Goal: Entertainment & Leisure: Consume media (video, audio)

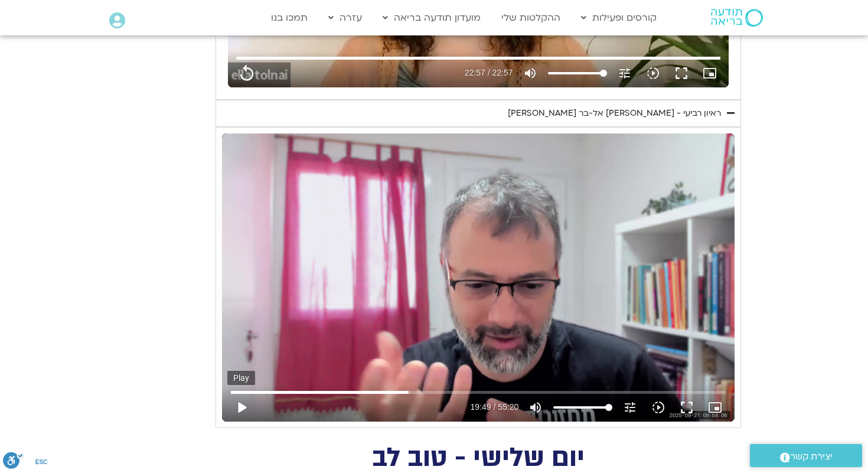
type input "1377.76"
click at [241, 408] on button "play_arrow" at bounding box center [241, 407] width 28 height 28
type input "1189.809444"
type input "1377.76"
type input "1189.829663"
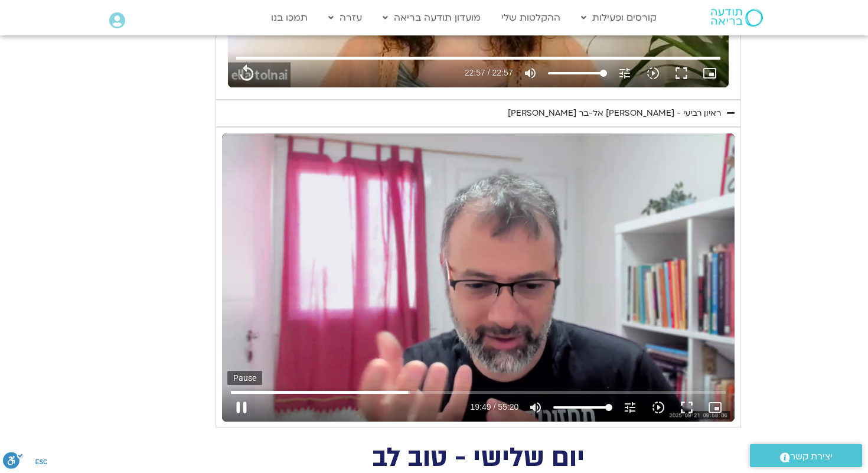
type input "1377.76"
type input "1189.955752"
type input "1377.76"
type input "1190.082447"
type input "1377.76"
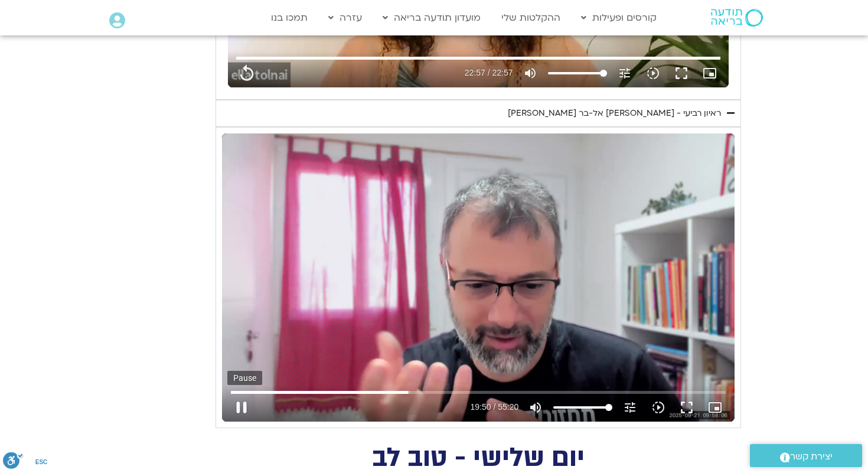
type input "1190.208741"
type input "1377.76"
type input "1190.336529"
type input "1377.76"
type input "1190.462362"
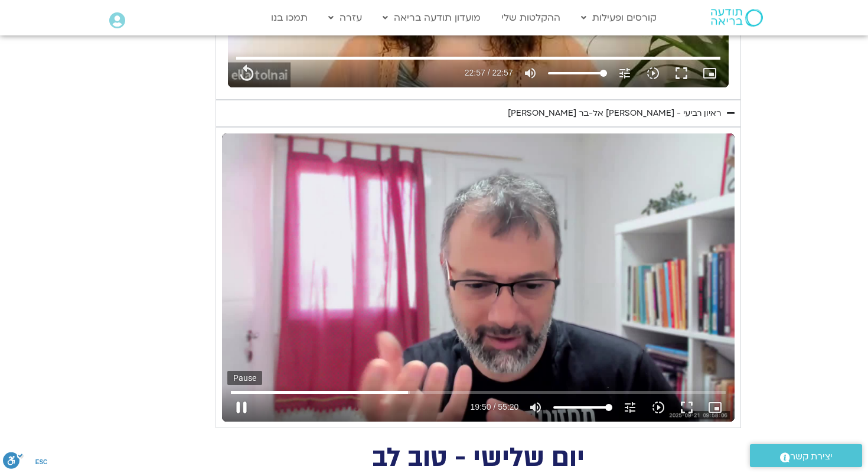
type input "1377.76"
type input "1190.587984"
type input "1377.76"
type input "1190.715869"
type input "1377.76"
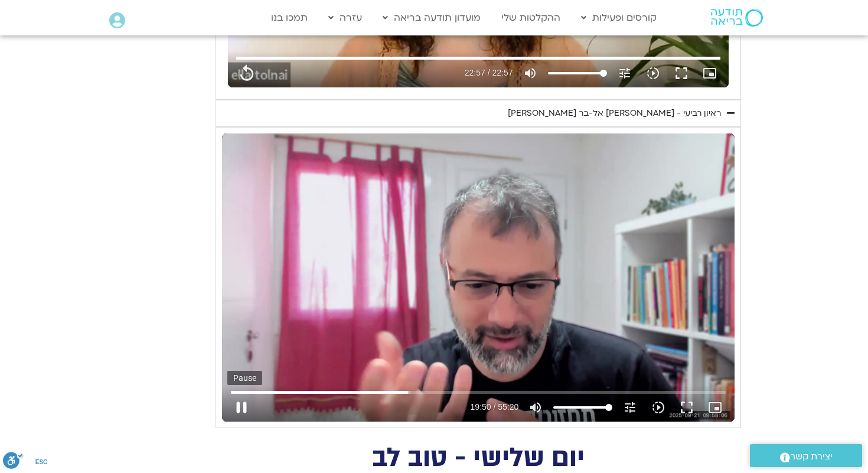
type input "1190.842291"
type input "1377.76"
type input "1190.967881"
type input "1377.76"
type input "1191.093288"
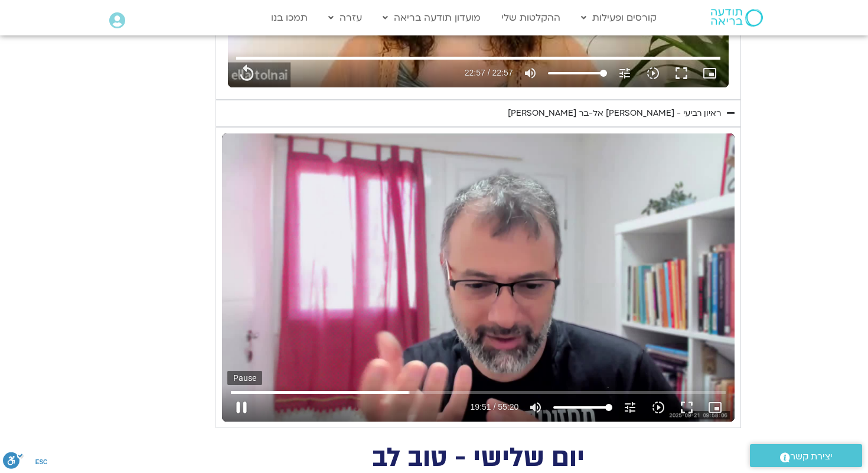
type input "1377.76"
type input "1191.219561"
type input "1377.76"
type input "1191.347351"
type input "1377.76"
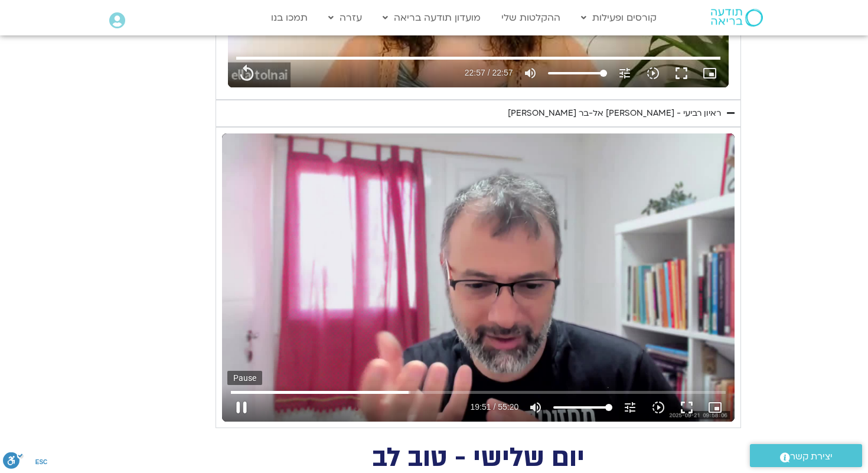
type input "1191.472908"
type input "1377.76"
type input "1191.600307"
type input "1377.76"
type input "1191.726383"
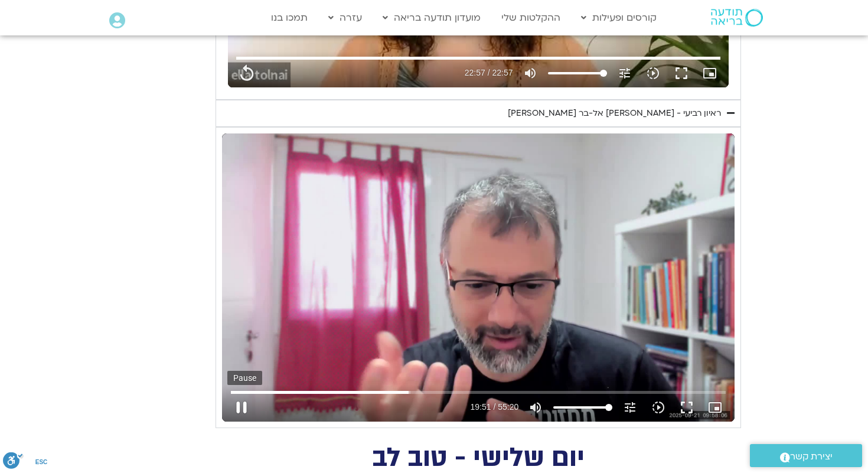
type input "1377.76"
type input "1191.852008"
type input "1377.76"
type input "1191.978489"
type input "1377.76"
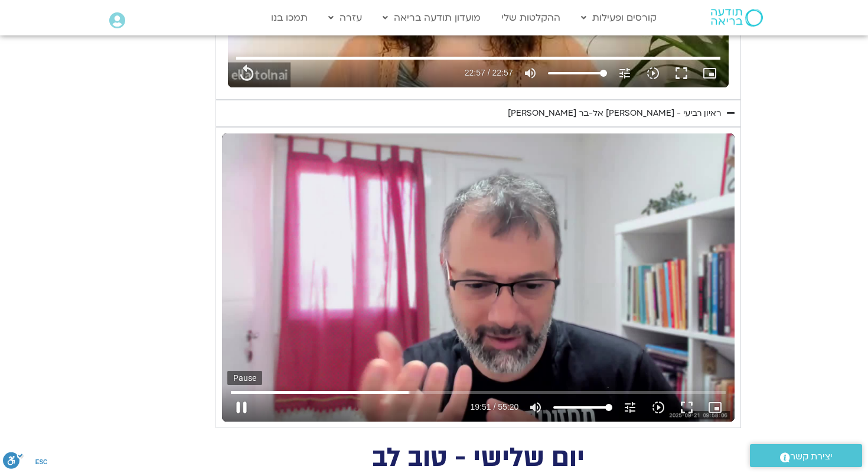
type input "1192.105278"
type input "1377.76"
type input "1192.23282"
type input "1377.76"
type input "1192.359433"
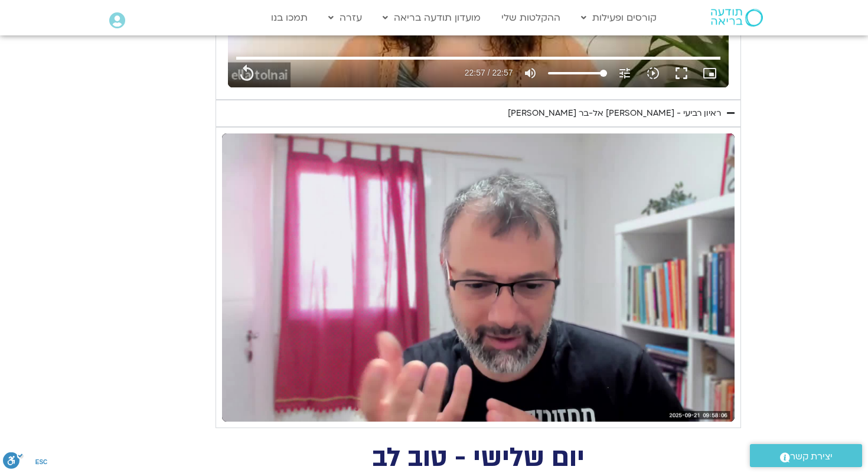
type input "1377.76"
type input "1321.330342"
type input "1377.76"
type input "1321.413225"
type input "1377.76"
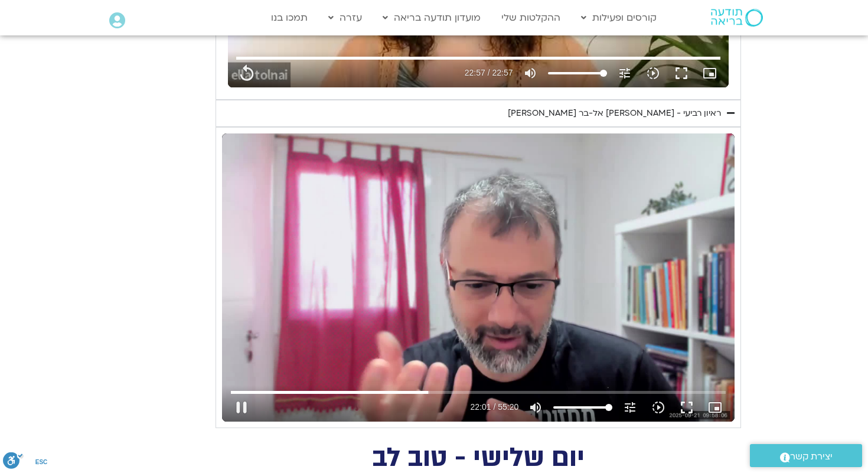
type input "1321.69676"
type input "1377.76"
type input "1321.830058"
type input "1377.76"
type input "1321.963256"
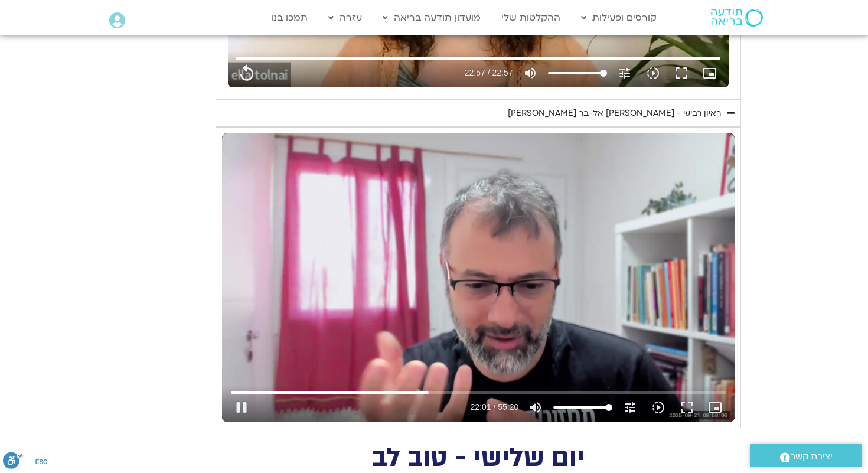
type input "1377.76"
type input "1322.081667"
type input "1377.76"
type input "1322.213331"
type input "1377.76"
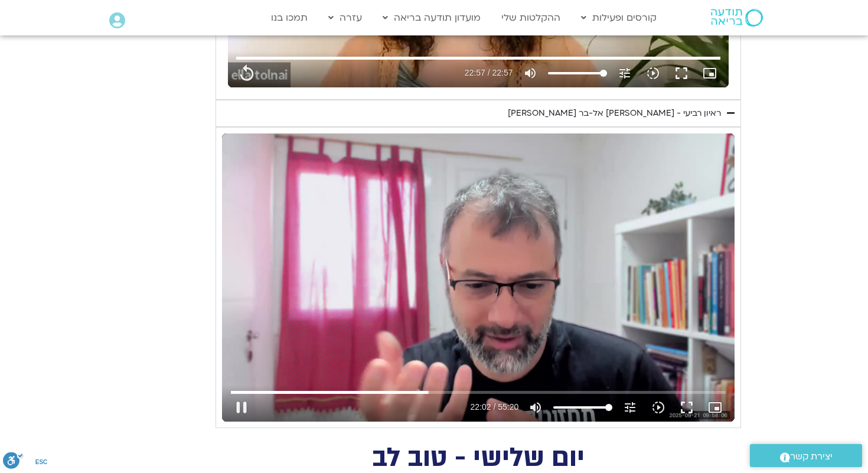
type input "1322.279804"
type input "1377.76"
type input "1322.362139"
type input "1377.76"
type input "1322.487756"
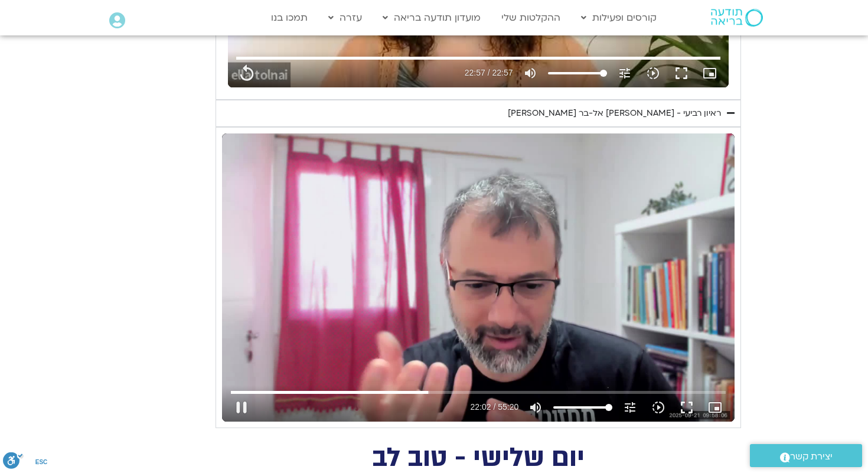
scroll to position [341, 0]
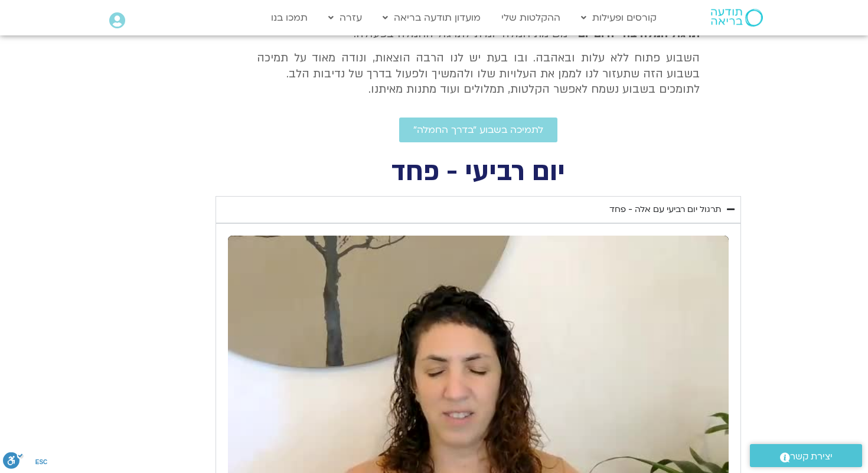
type input "1377.76"
type input "1322.617471"
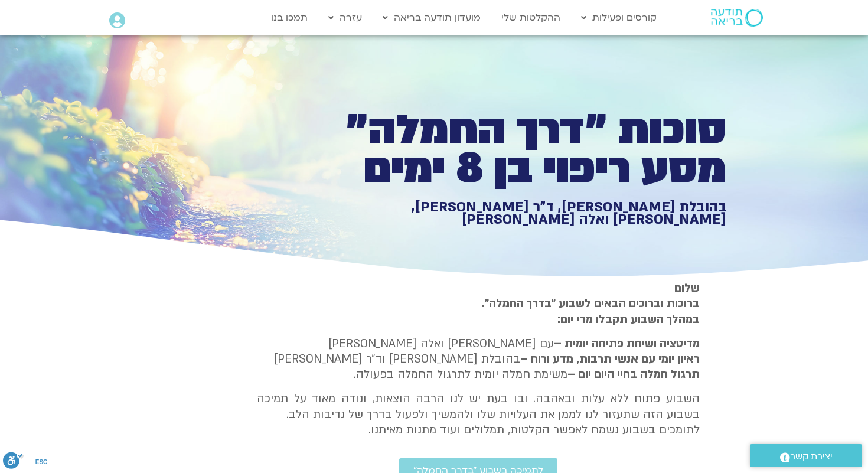
type input "1377.76"
type input "1322.742795"
type input "1377.76"
type input "1322.869069"
type input "1377.76"
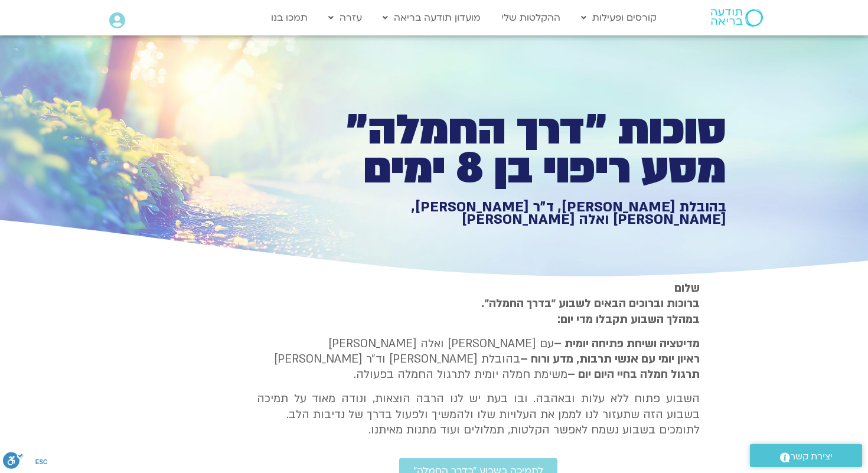
type input "1322.99596"
type input "1377.76"
type input "1323.121362"
type input "1377.76"
type input "1323.248854"
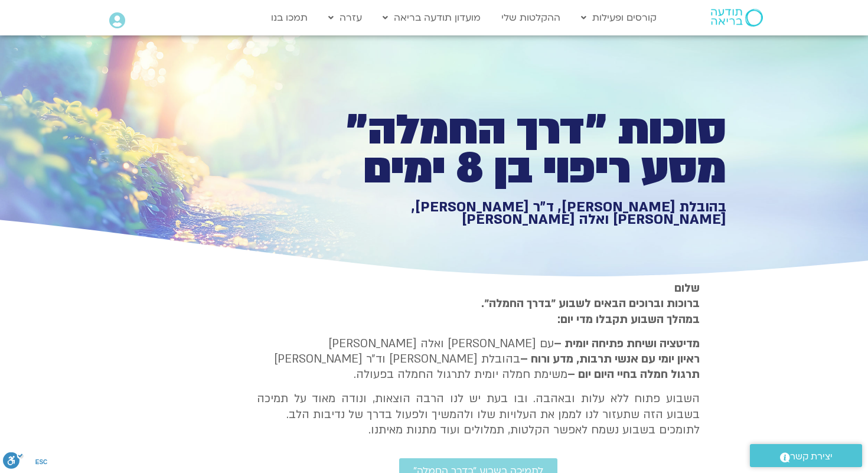
type input "1377.76"
type input "1323.374659"
type input "1377.76"
type input "1323.500234"
type input "1377.76"
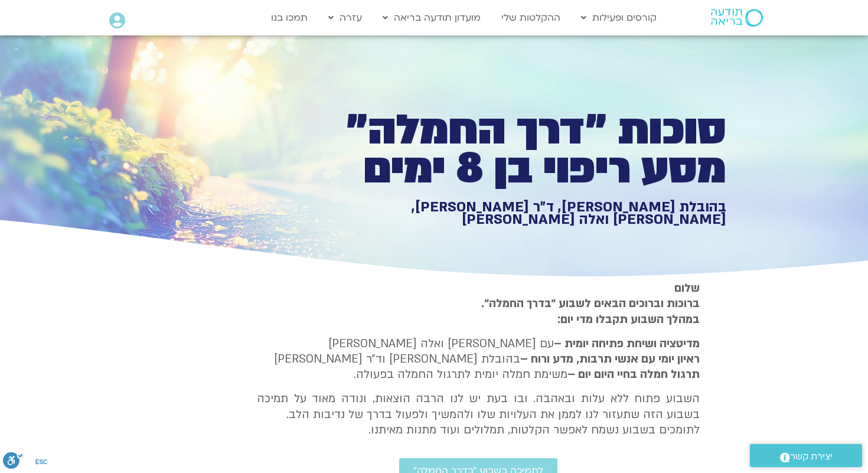
type input "1323.625808"
type input "1377.76"
type input "1323.751264"
type input "1377.76"
type input "1323.877244"
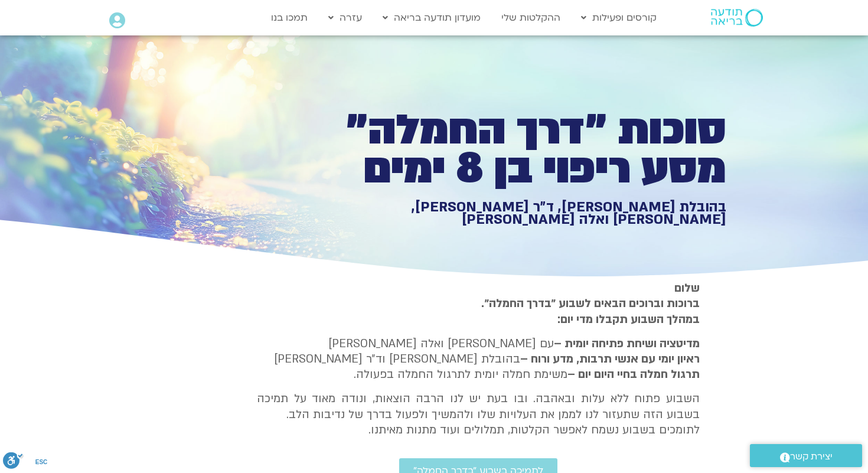
type input "1377.76"
type input "1324.003624"
type input "1377.76"
type input "1324.133314"
type input "1377.76"
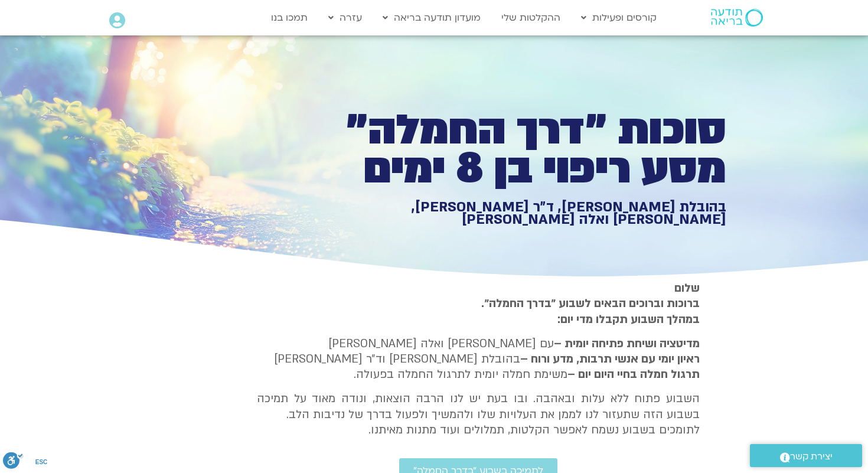
type input "1324.259266"
type input "1377.76"
type input "1324.384816"
type input "1377.76"
type input "1324.510882"
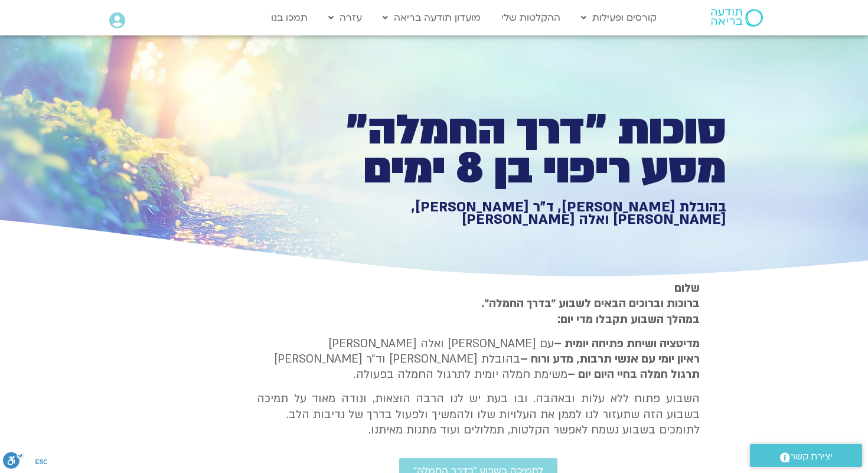
type input "1377.76"
type input "1324.637453"
type input "1377.76"
type input "1324.764122"
type input "1377.76"
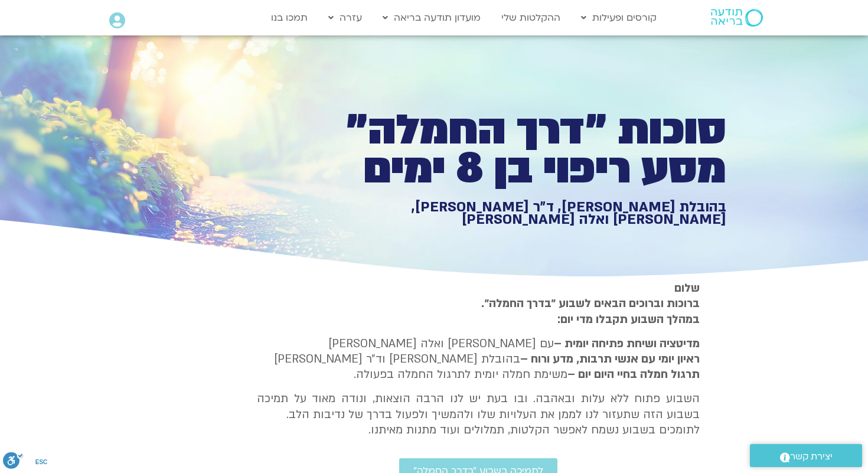
type input "1324.890041"
type input "1377.76"
type input "1325.016409"
type input "1377.76"
type input "1325.141705"
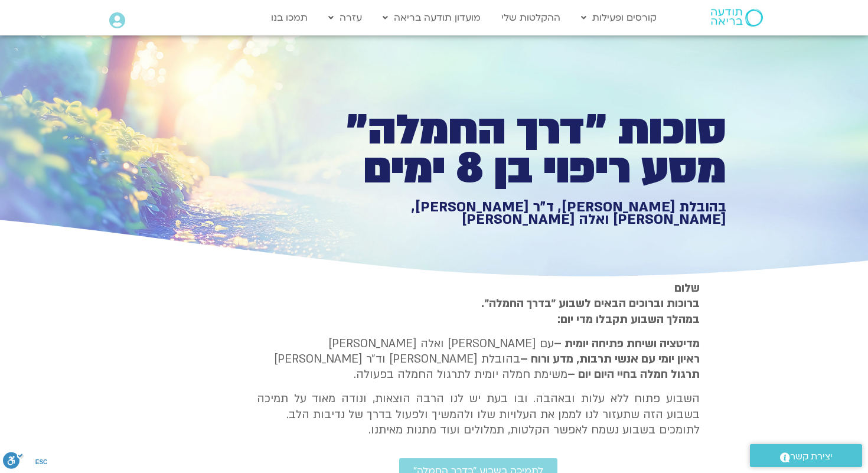
type input "1377.76"
type input "1325.267747"
type input "1377.76"
type input "1325.392861"
type input "1377.76"
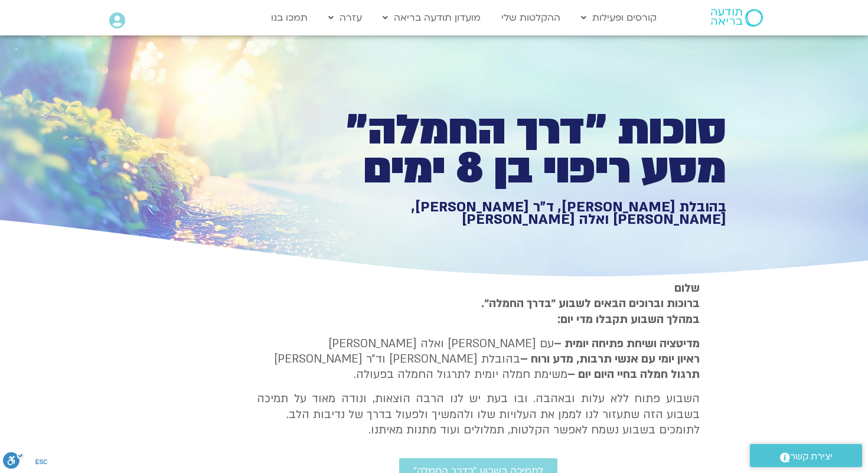
type input "1325.519441"
type input "1377.76"
type input "1325.645227"
type input "1377.76"
type input "1325.771797"
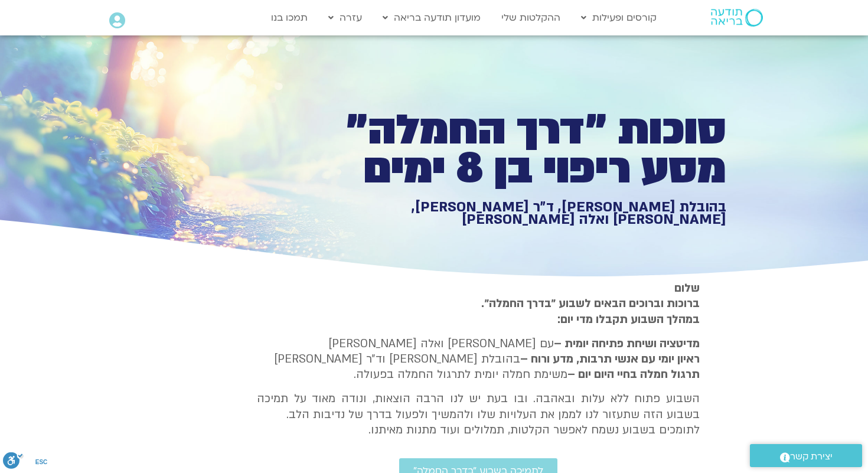
type input "1377.76"
type input "1325.898665"
type input "1377.76"
type input "1326.025169"
type input "1377.76"
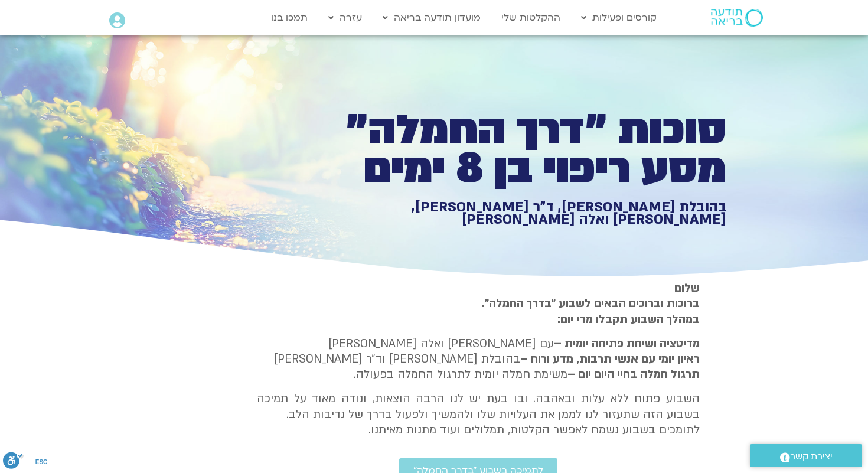
type input "1326.1516"
type input "1377.76"
type input "1326.277804"
type input "1377.76"
type input "1326.404097"
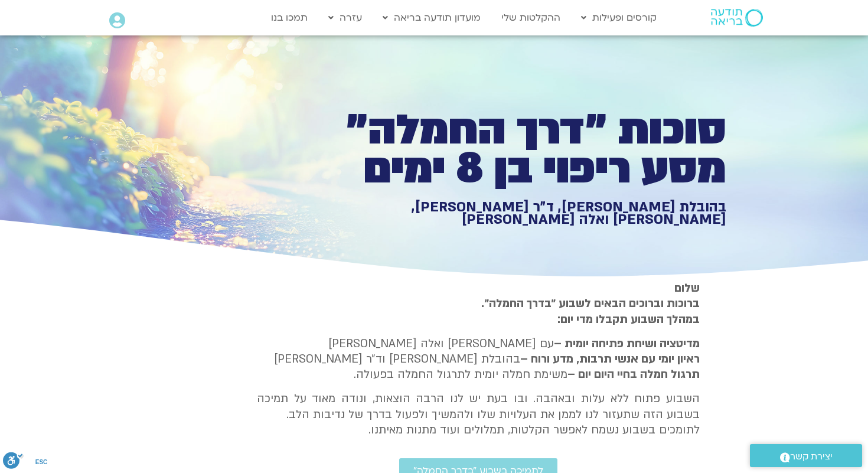
type input "1377.76"
type input "1326.530873"
type input "1377.76"
type input "1326.657185"
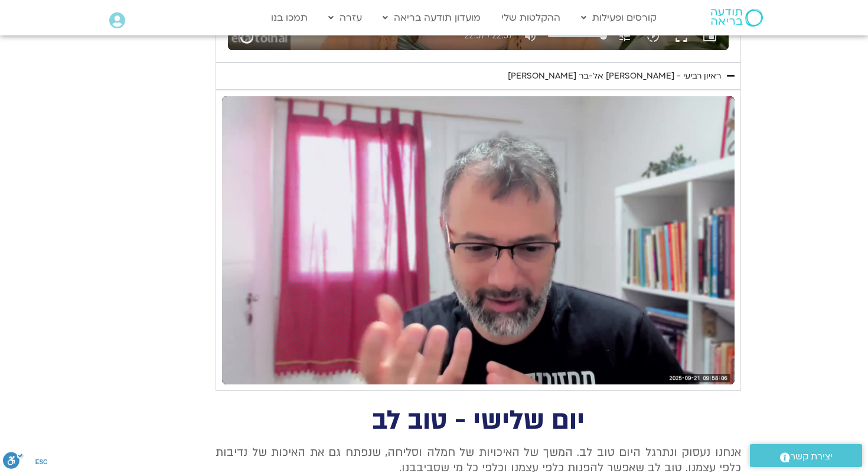
scroll to position [817, 0]
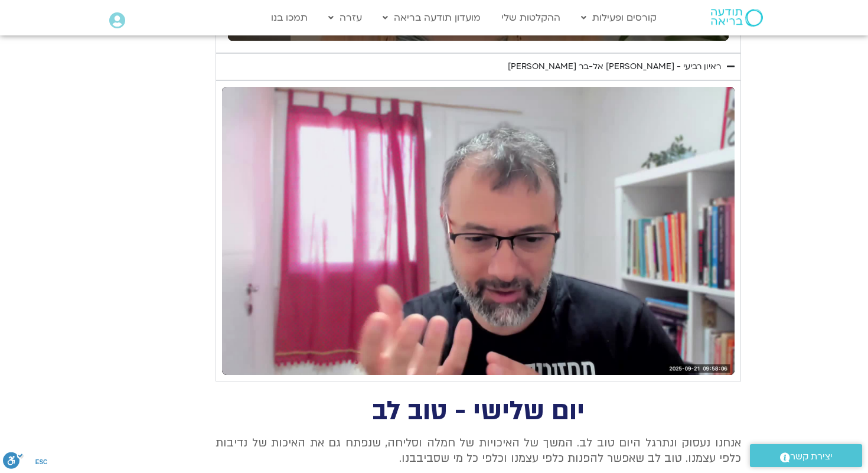
type input "1377.76"
type input "1389.563492"
type input "1377.76"
type input "1389.663342"
type input "1377.76"
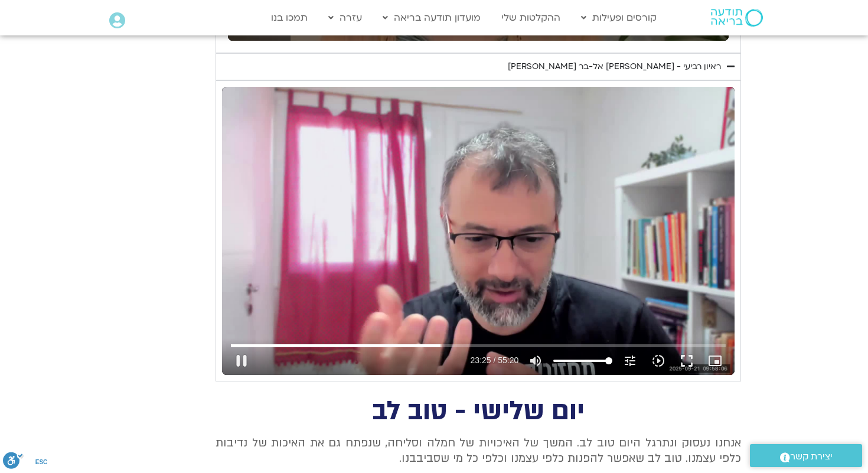
type input "1405.979875"
type input "1377.76"
type input "1405.999337"
type input "1377.76"
type input "1406.230053"
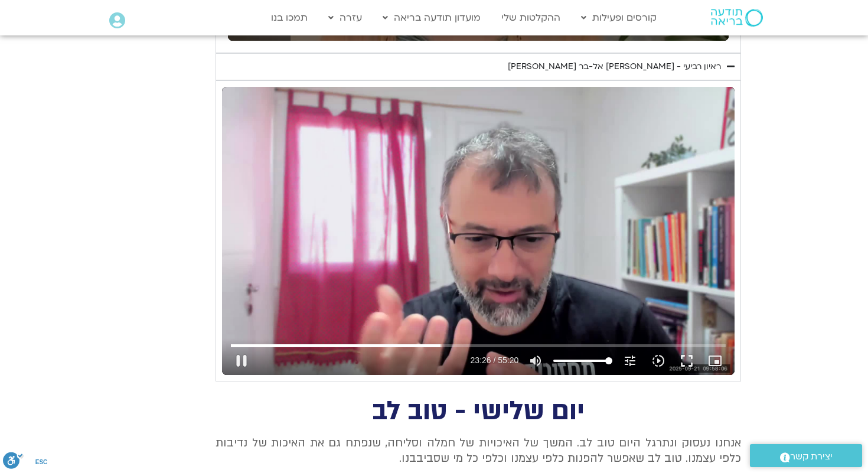
type input "1377.76"
type input "1406.362518"
type input "1377.76"
type input "1406.496605"
type input "1377.76"
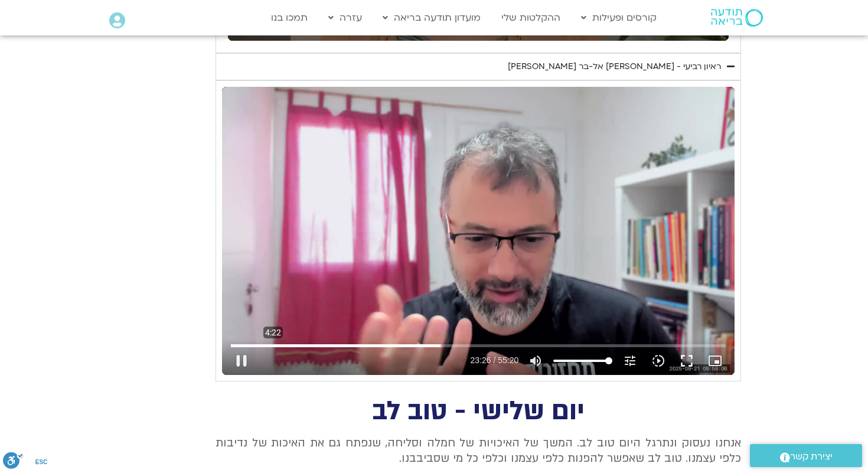
type input "1406.613072"
type input "1377.76"
type input "1406.746502"
type input "1377.76"
type input "1406.863163"
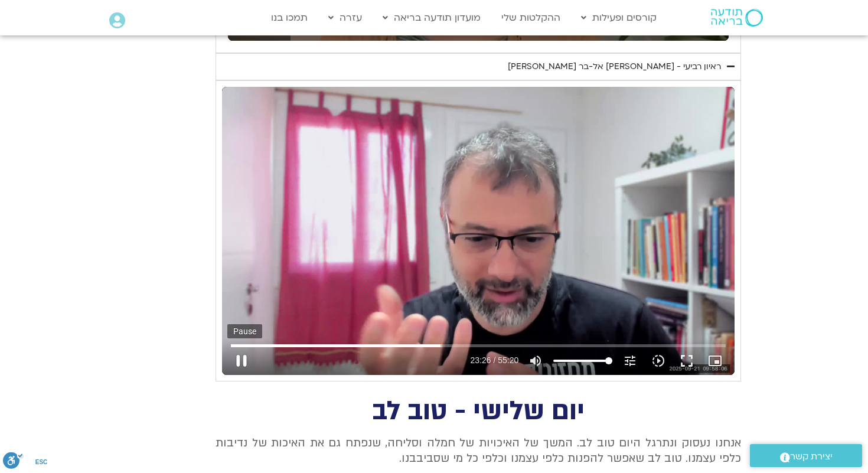
type input "1377.76"
type input "1406.97979"
type input "1377.76"
click at [246, 359] on button "pause" at bounding box center [241, 360] width 28 height 28
type input "1407.116157"
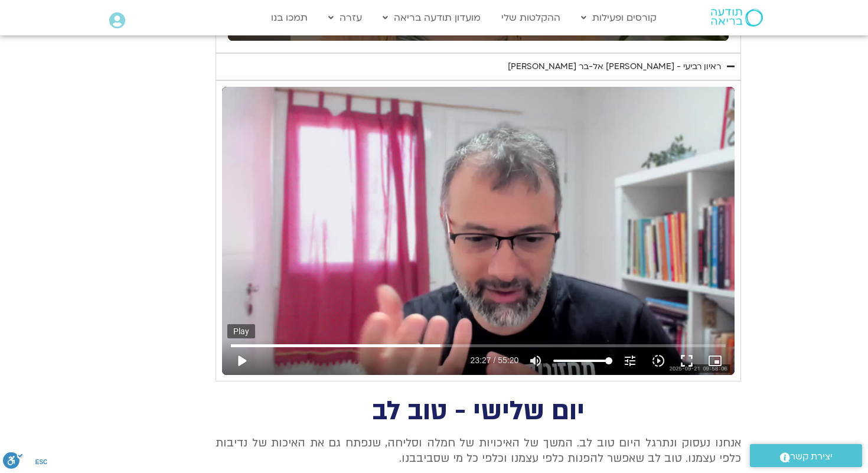
type input "1377.76"
click at [243, 361] on button "play_arrow" at bounding box center [241, 360] width 28 height 28
type input "1407.116165"
type input "1377.76"
type input "1407.139304"
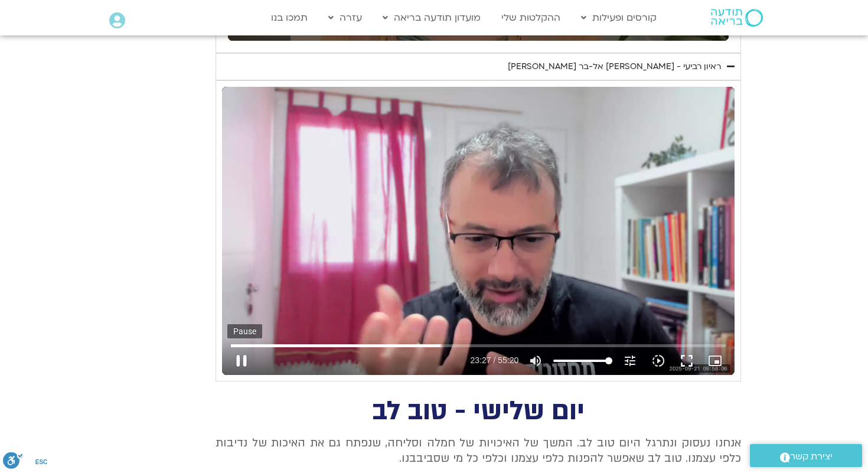
type input "1377.76"
type input "1407.264821"
type input "1377.76"
type input "1407.39005"
type input "1377.76"
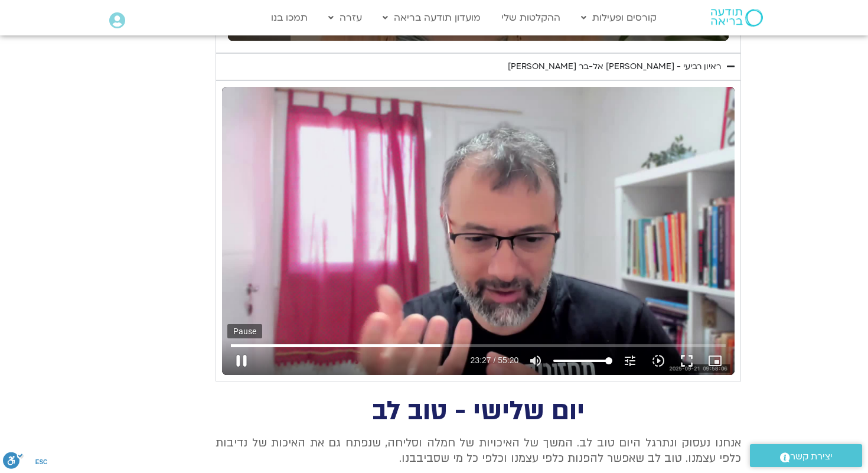
type input "1407.515833"
type input "1377.76"
type input "1407.645846"
type input "1377.76"
type input "1407.771667"
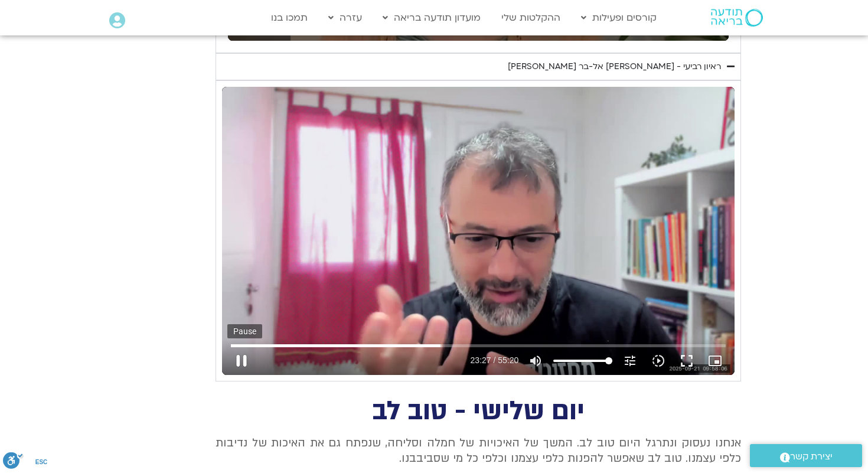
type input "1377.76"
type input "1407.901021"
type input "1377.76"
type input "1408.027277"
type input "1377.76"
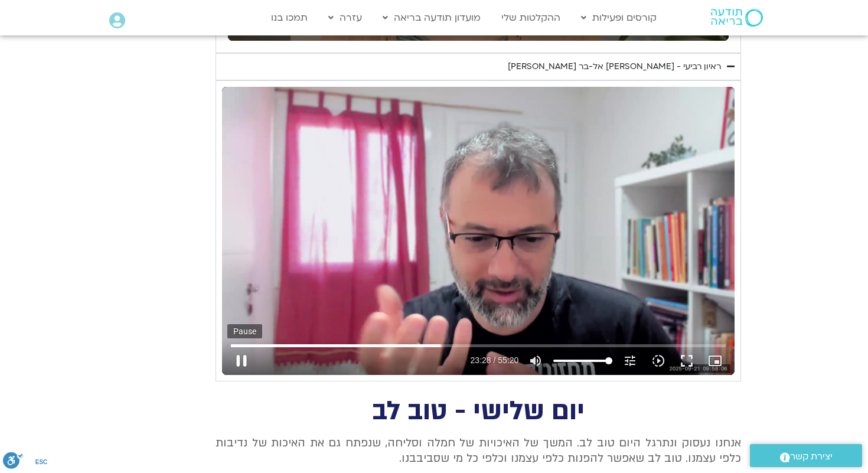
type input "1408.153585"
type input "1377.76"
type input "1408.281147"
type input "1377.76"
type input "1408.406865"
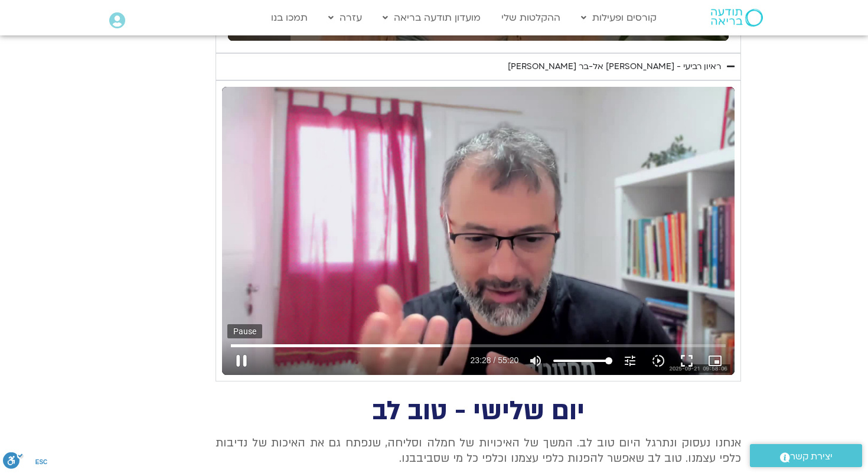
type input "1377.76"
type input "1408.53237"
type input "1377.76"
type input "1408.658124"
type input "1377.76"
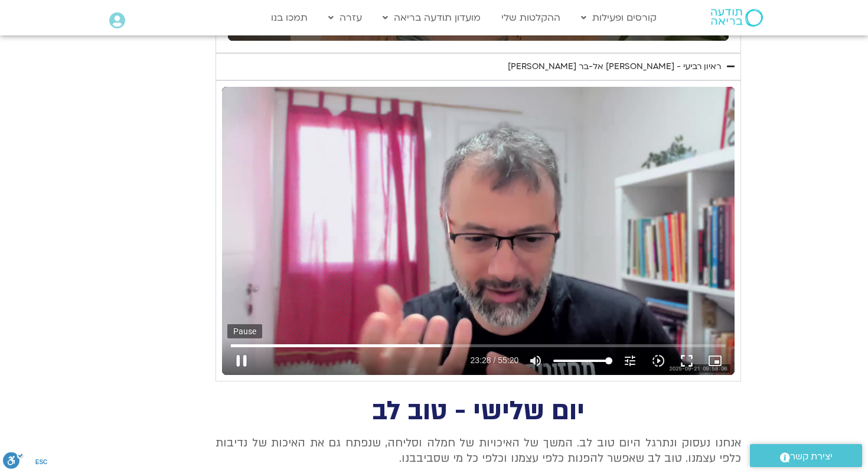
type input "1408.784392"
type input "1377.76"
type input "1408.909801"
type input "1377.76"
type input "1409.036199"
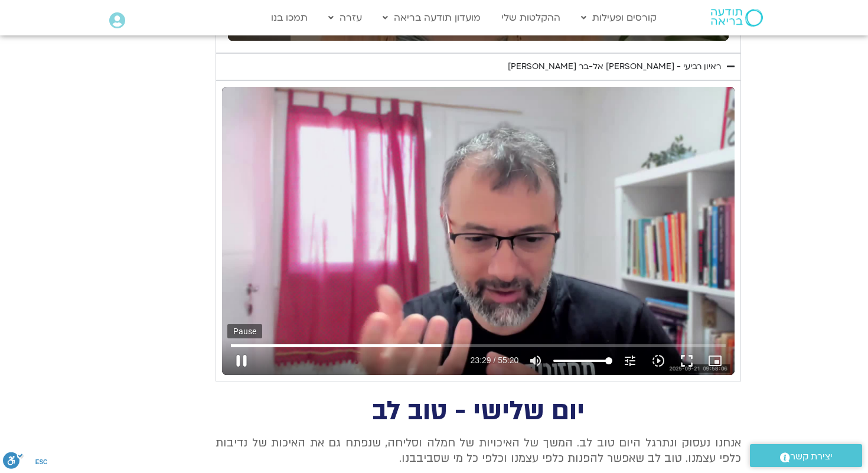
type input "1377.76"
type input "1409.163729"
type input "1377.76"
type input "1409.289748"
type input "1377.76"
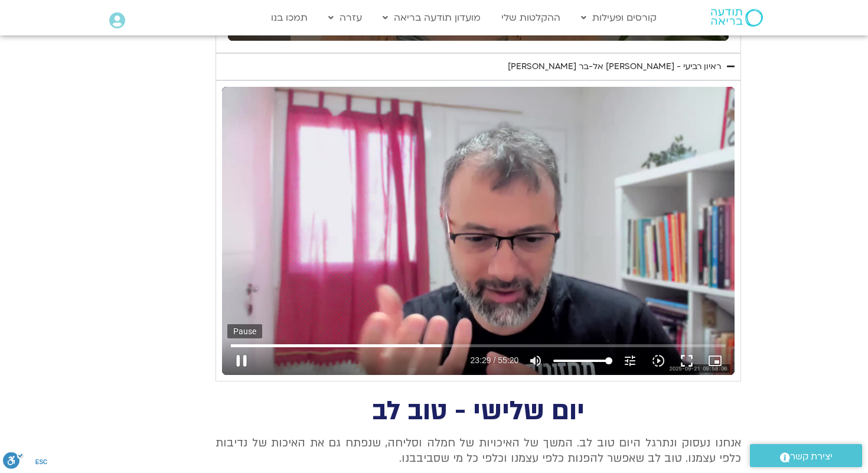
type input "1409.416613"
type input "1377.76"
type input "1409.542442"
type input "1377.76"
type input "1409.668272"
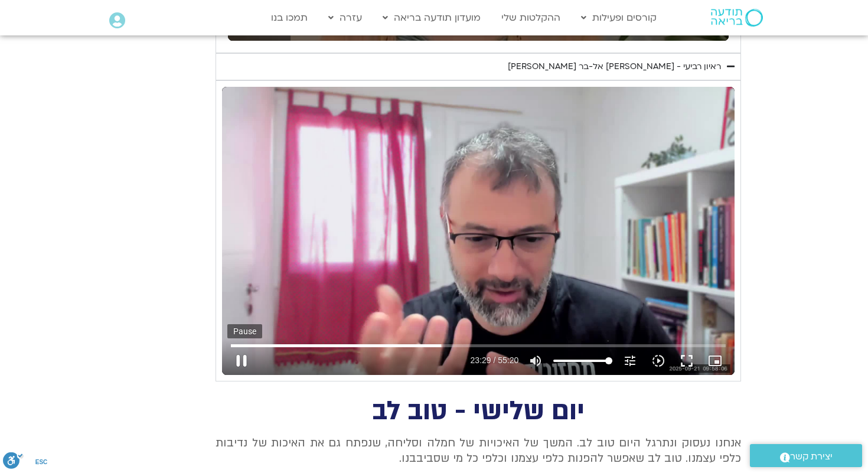
type input "1377.76"
type input "1409.794044"
click at [241, 360] on button "pause" at bounding box center [241, 360] width 28 height 28
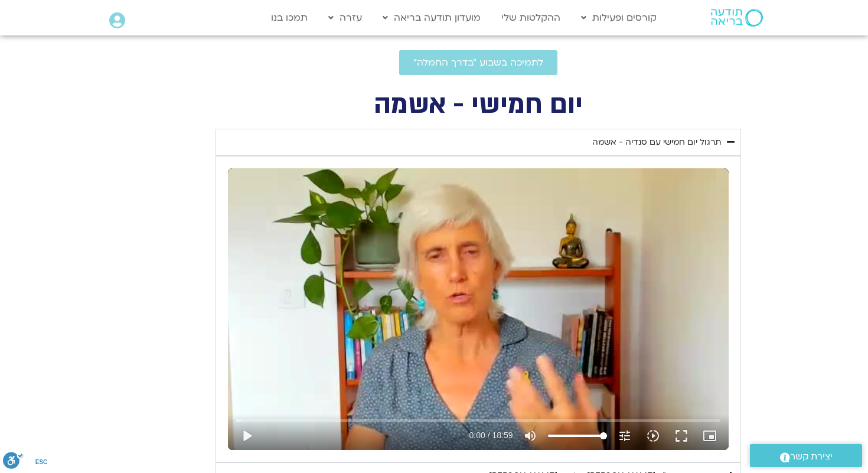
scroll to position [410, 0]
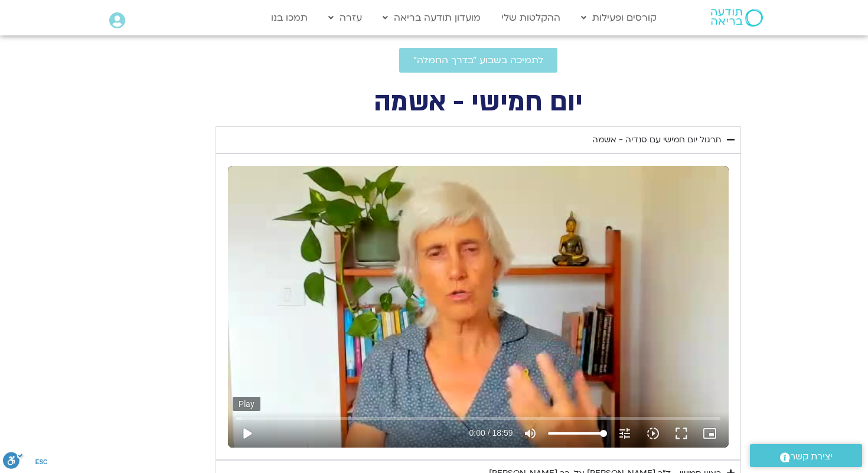
click at [250, 437] on button "play_arrow" at bounding box center [247, 433] width 28 height 28
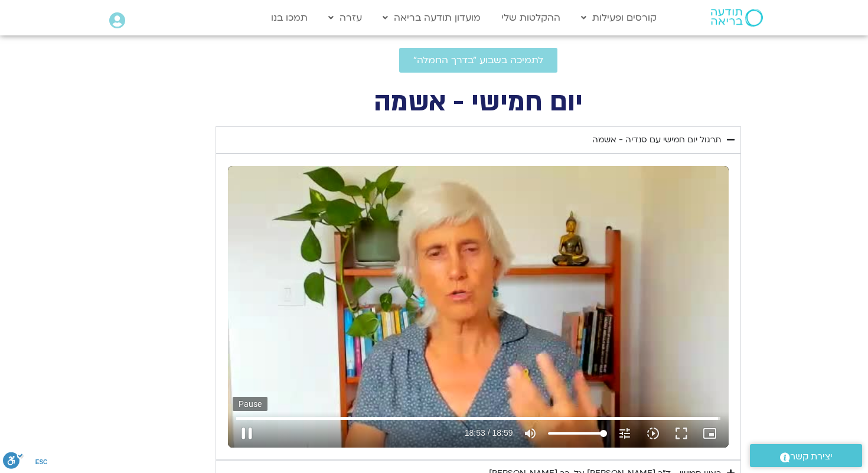
click at [242, 434] on button "pause" at bounding box center [247, 433] width 28 height 28
type input "1133.798103"
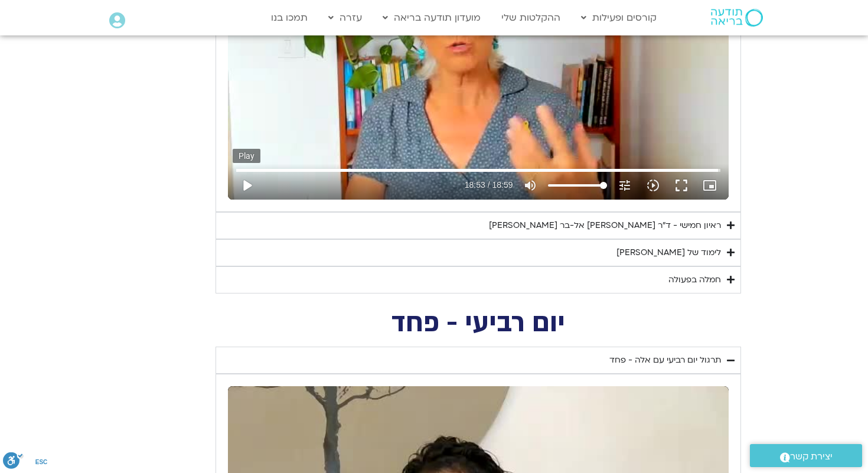
scroll to position [662, 0]
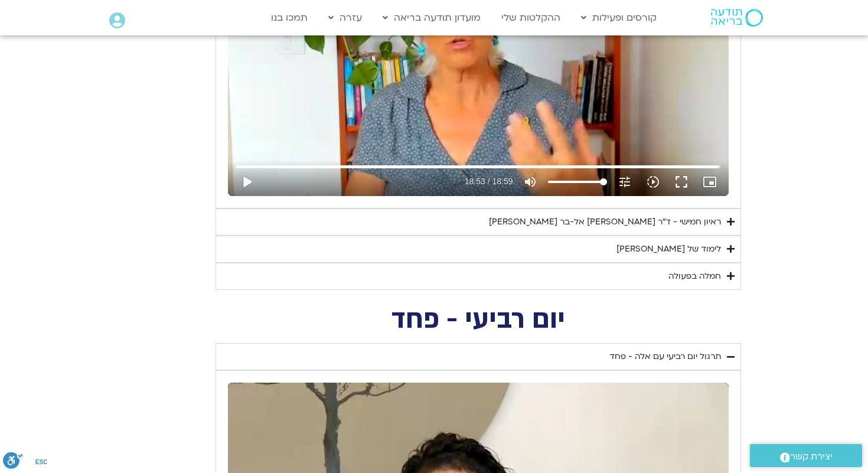
click at [575, 223] on div "ראיון חמישי - ד"ר אסף סטי אל-בר ודנה ברגר" at bounding box center [605, 222] width 232 height 14
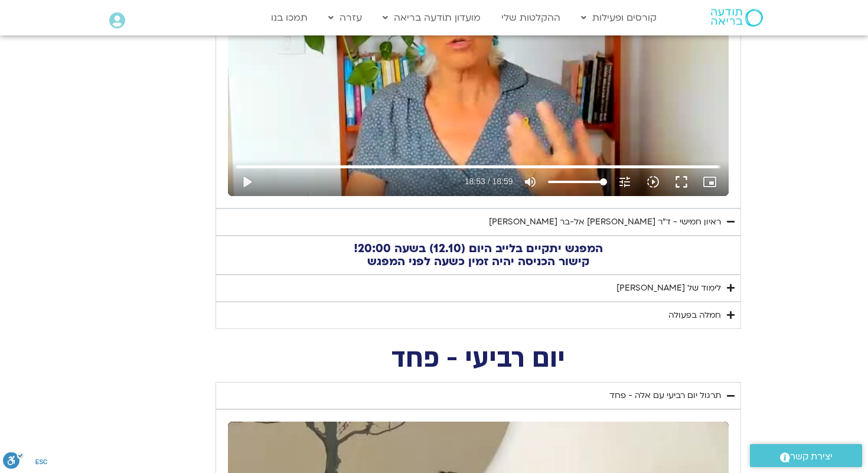
click at [690, 290] on div "לימוד של [PERSON_NAME]" at bounding box center [668, 288] width 104 height 14
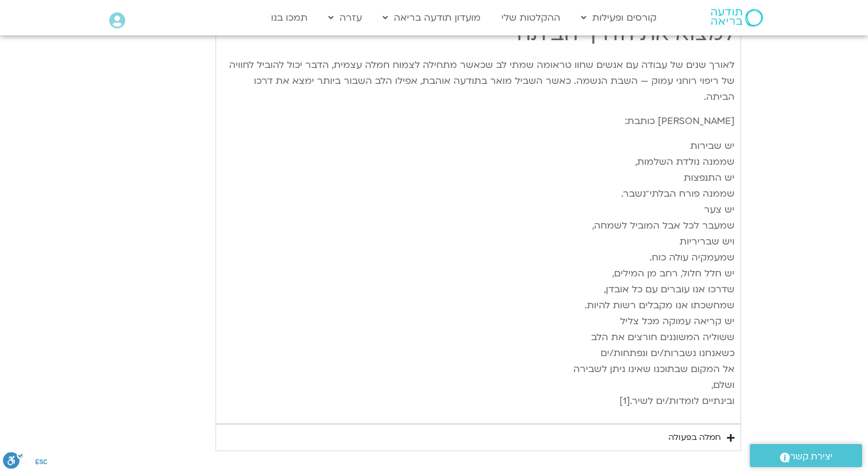
scroll to position [1733, 0]
